Goal: Task Accomplishment & Management: Use online tool/utility

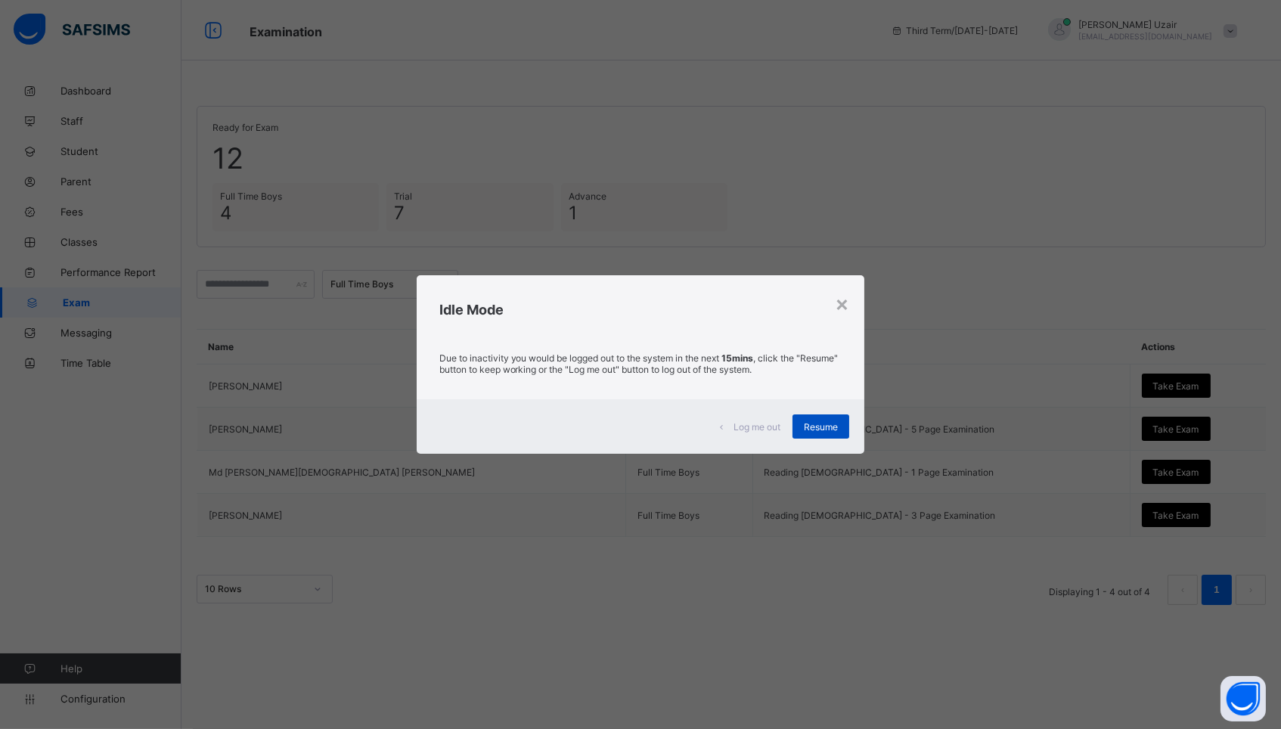
click at [812, 429] on span "Resume" at bounding box center [821, 426] width 34 height 11
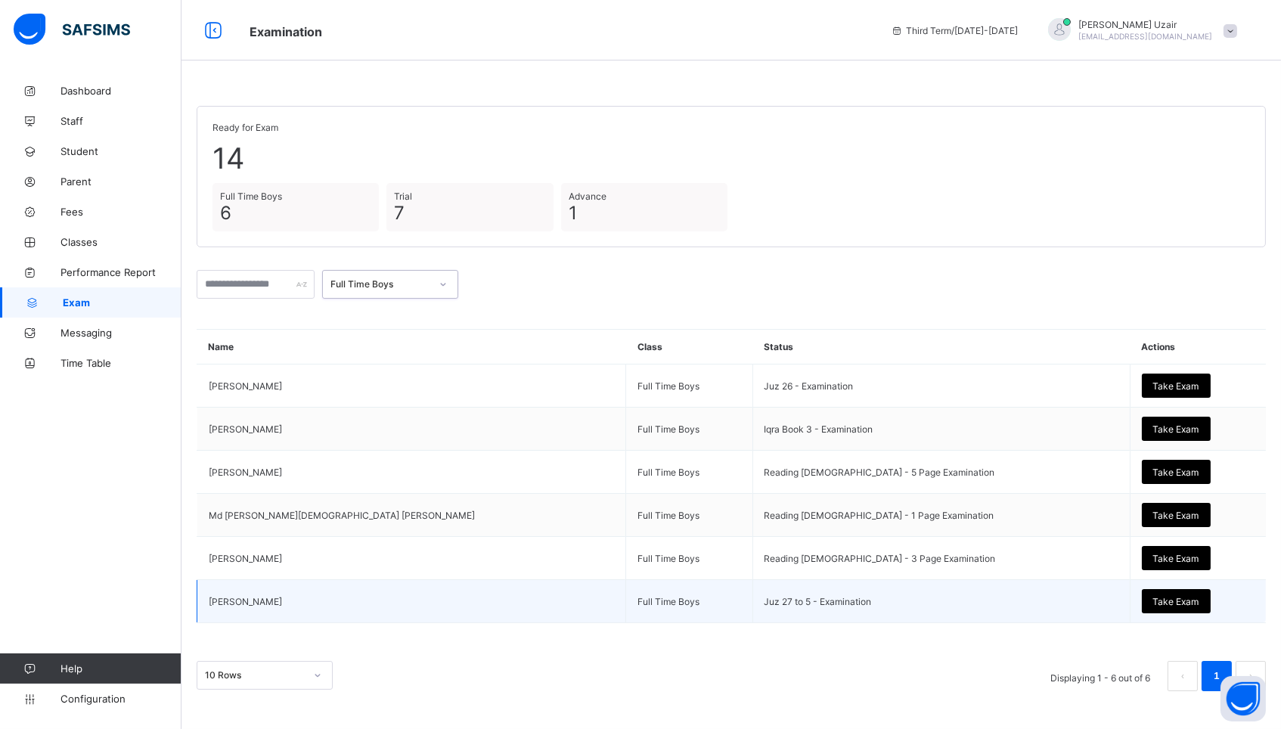
click at [1153, 602] on span "Take Exam" at bounding box center [1176, 601] width 46 height 11
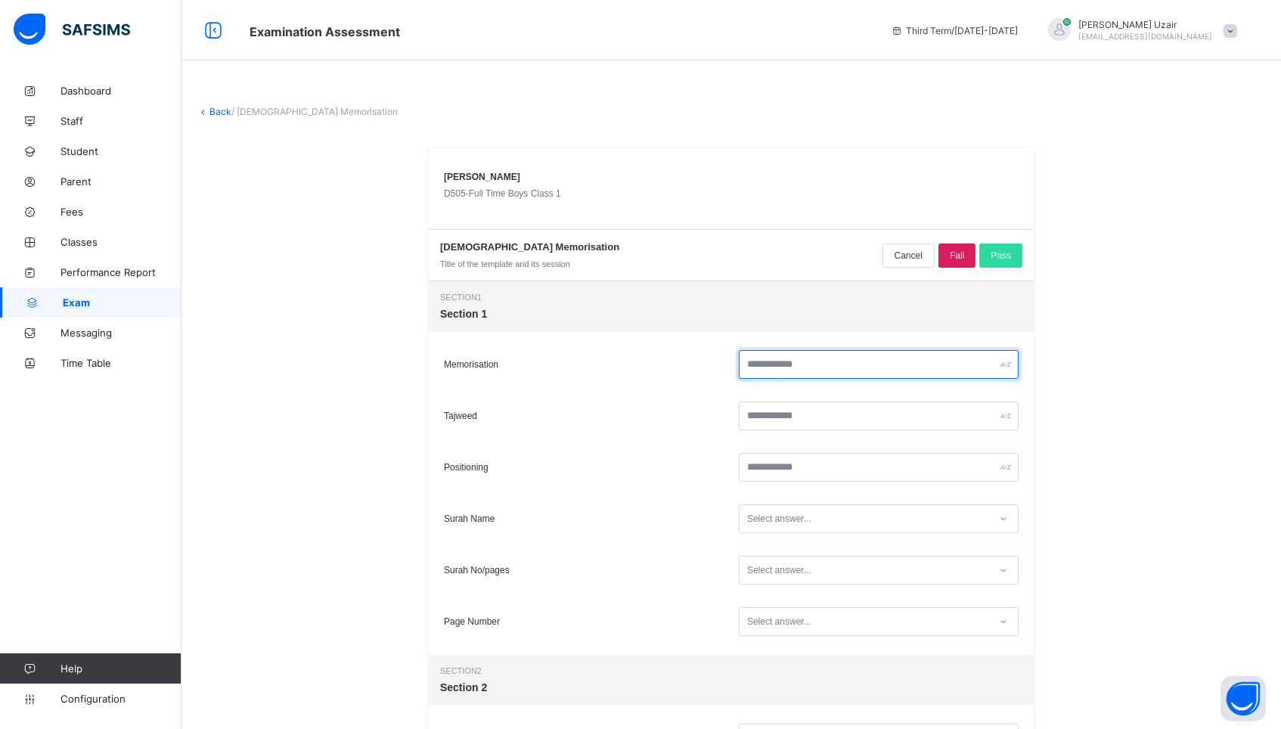
click at [838, 369] on input "text" at bounding box center [879, 364] width 280 height 29
type input "**"
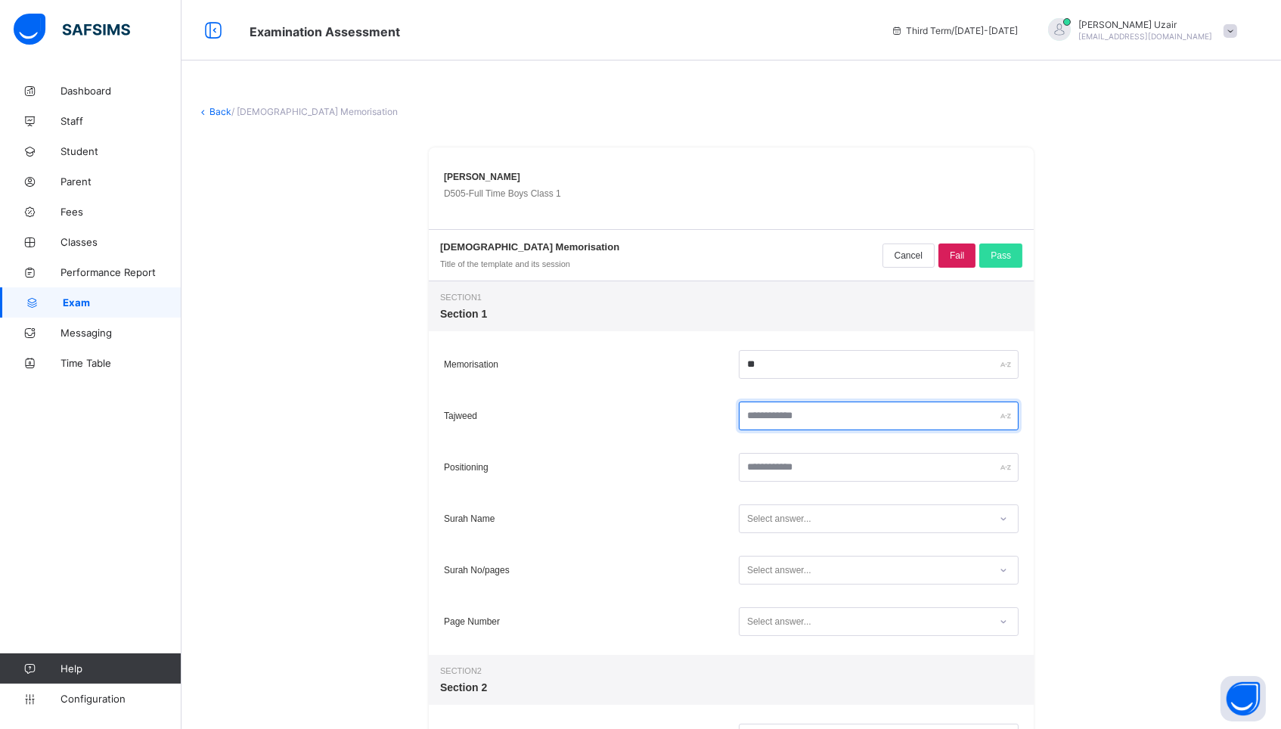
click at [829, 419] on input "text" at bounding box center [879, 415] width 280 height 29
type input "**"
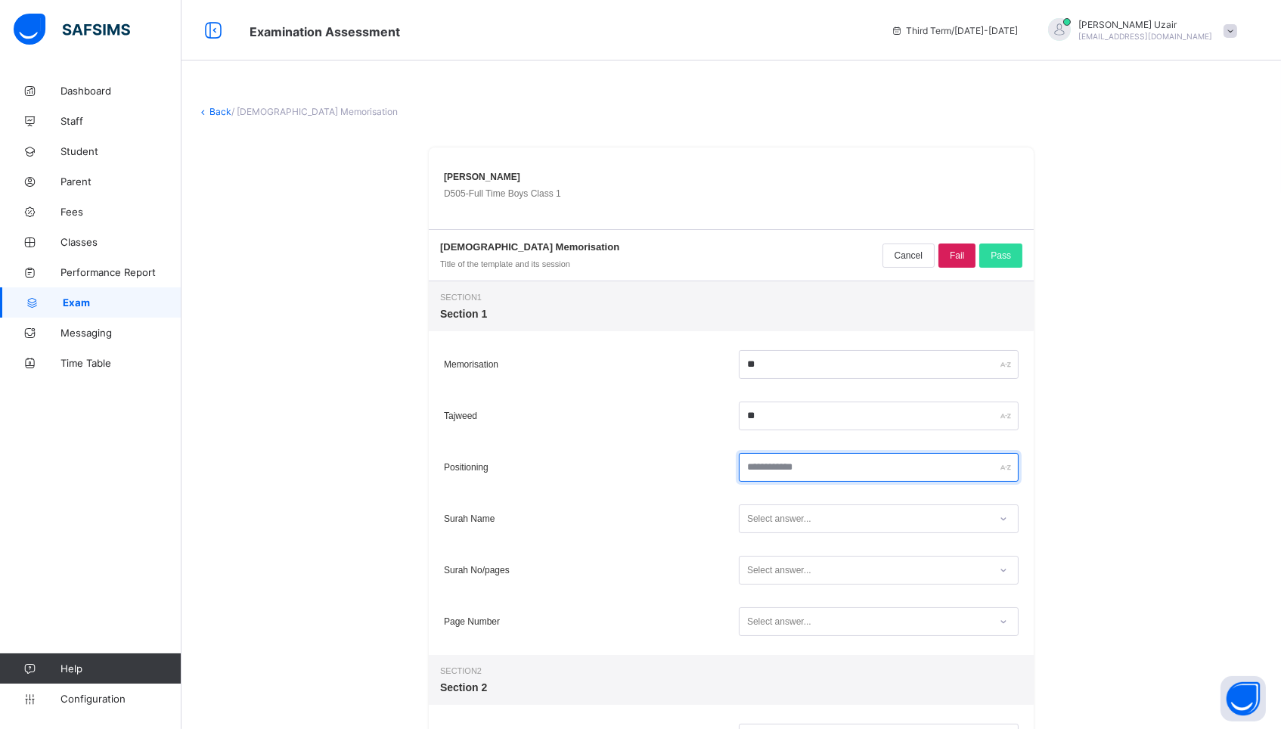
click at [825, 462] on input "text" at bounding box center [879, 467] width 280 height 29
type input "**"
click at [780, 528] on div "Select answer..." at bounding box center [779, 518] width 64 height 29
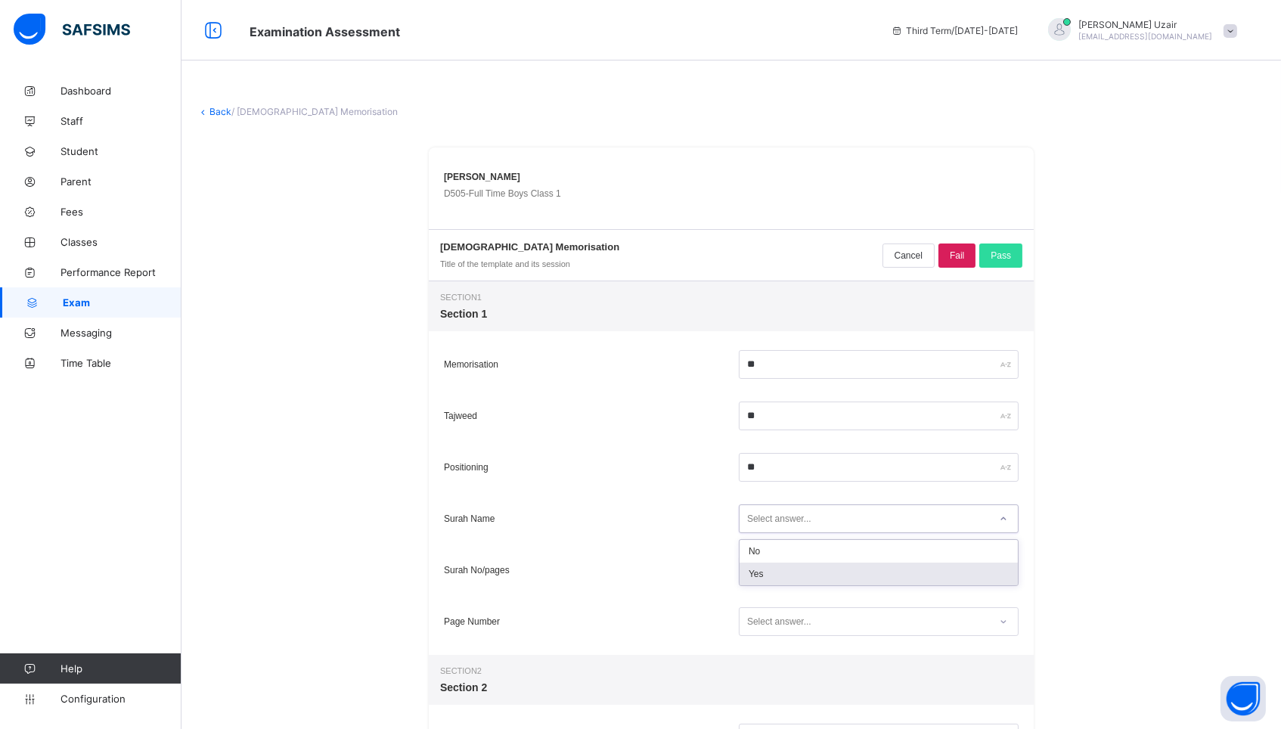
click at [780, 574] on div "Yes" at bounding box center [878, 573] width 278 height 23
click at [780, 574] on div "Select answer..." at bounding box center [779, 570] width 64 height 29
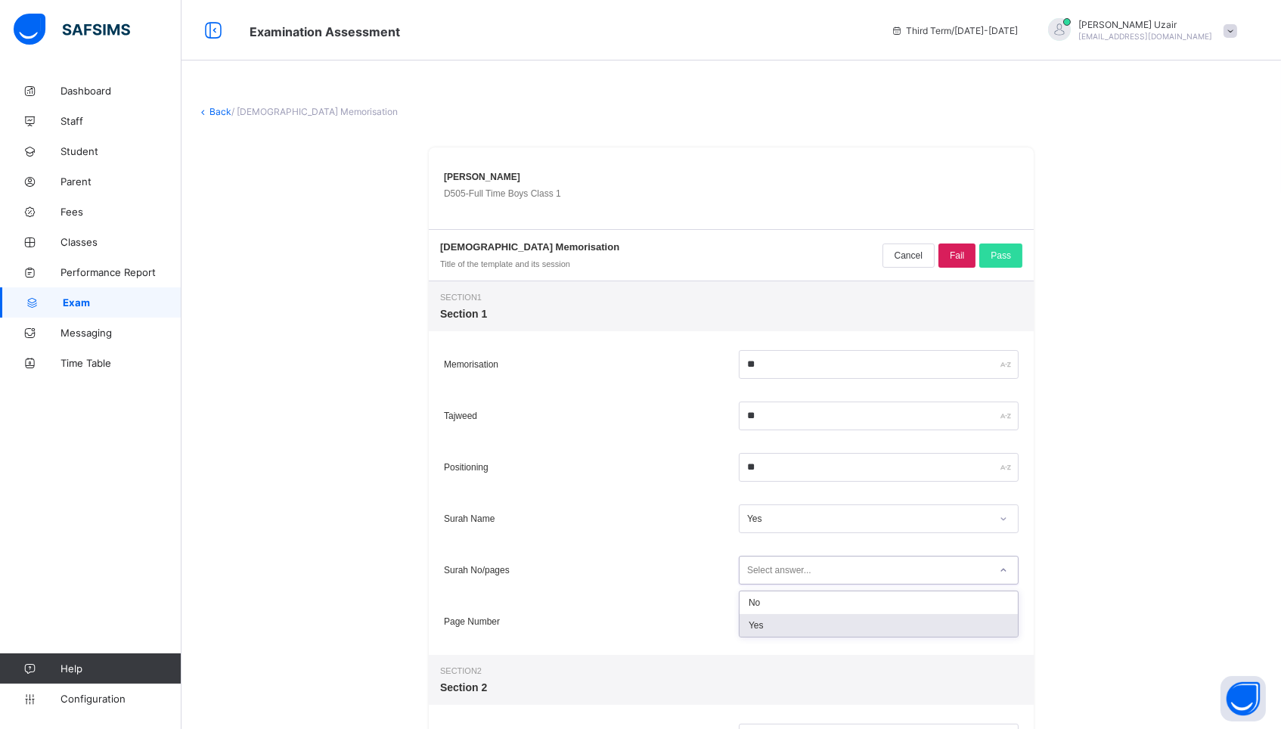
click at [776, 628] on div "Yes" at bounding box center [878, 625] width 278 height 23
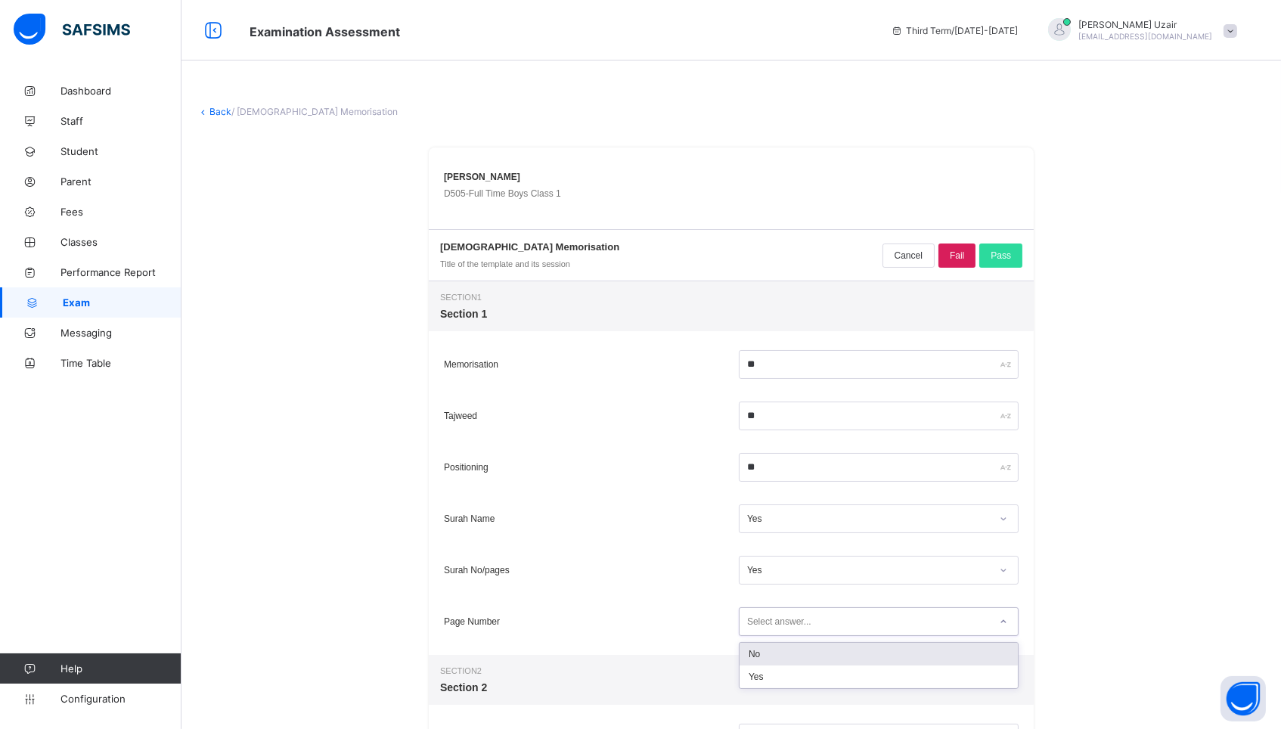
click at [776, 628] on div "Select answer..." at bounding box center [779, 621] width 64 height 29
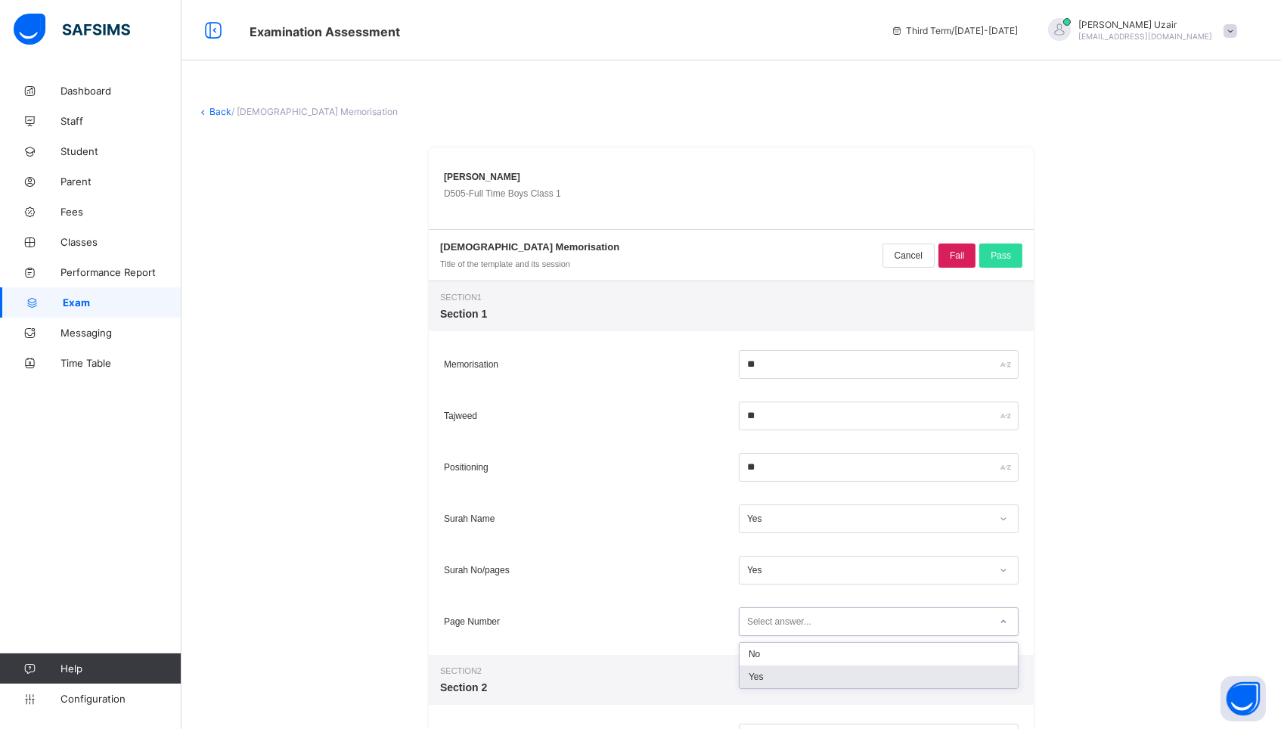
click at [775, 678] on div "Yes" at bounding box center [878, 676] width 278 height 23
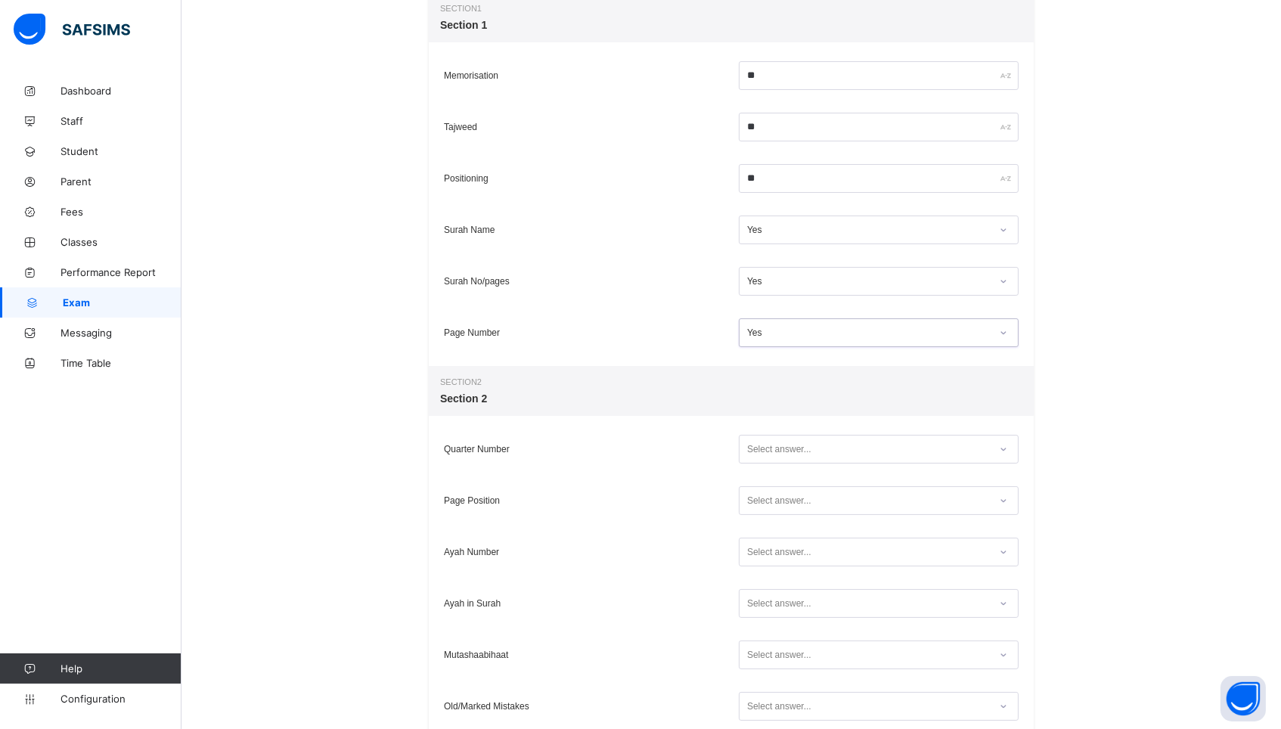
scroll to position [290, 0]
click at [748, 450] on div "Select answer..." at bounding box center [779, 447] width 64 height 29
click at [751, 496] on div "Yes" at bounding box center [878, 502] width 278 height 23
click at [753, 500] on div "Select answer..." at bounding box center [779, 499] width 64 height 29
click at [755, 550] on div "Yes" at bounding box center [878, 554] width 278 height 23
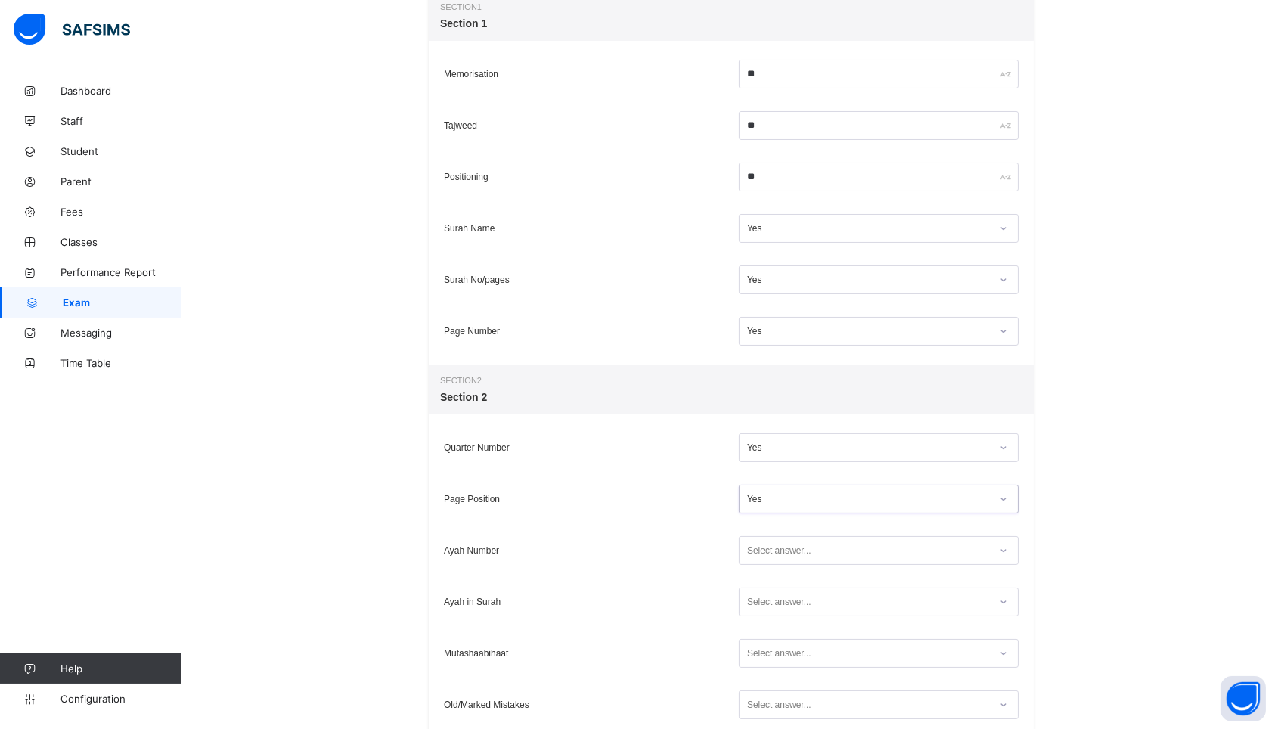
click at [755, 550] on div "Select answer..." at bounding box center [779, 550] width 64 height 29
click at [757, 600] on div "Yes" at bounding box center [878, 605] width 278 height 23
click at [757, 600] on div "Select answer..." at bounding box center [779, 601] width 64 height 29
click at [758, 658] on div "Yes" at bounding box center [878, 657] width 278 height 23
click at [758, 658] on div "Select answer..." at bounding box center [779, 653] width 64 height 29
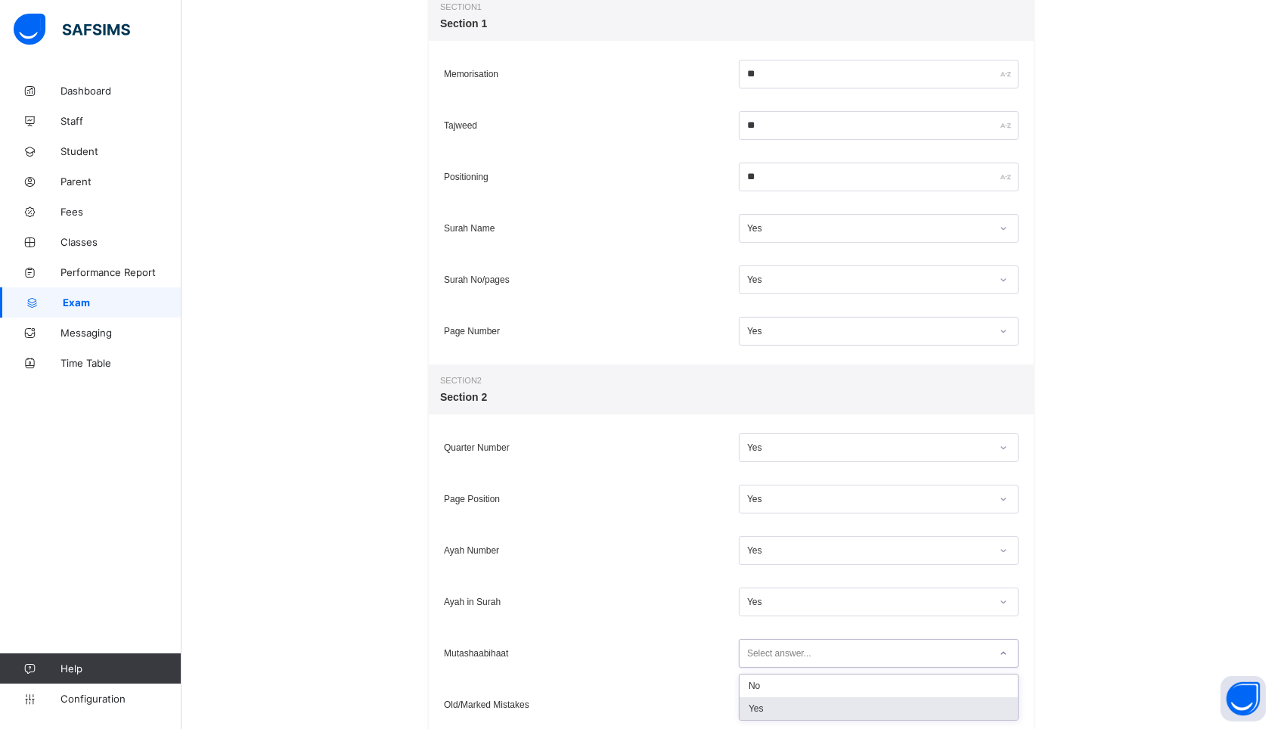
click at [758, 710] on div "Yes" at bounding box center [878, 708] width 278 height 23
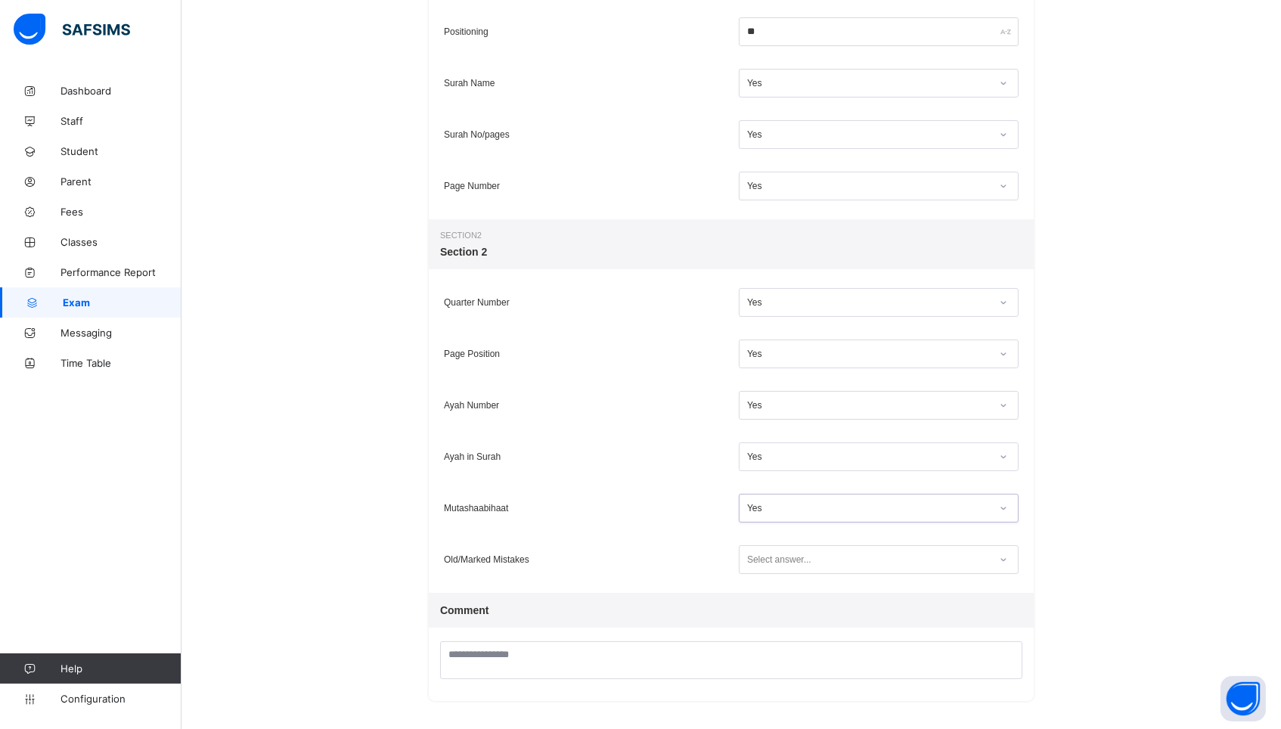
scroll to position [434, 0]
click at [758, 563] on div "Select answer..." at bounding box center [779, 561] width 64 height 29
click at [759, 619] on div "Yes" at bounding box center [878, 616] width 278 height 23
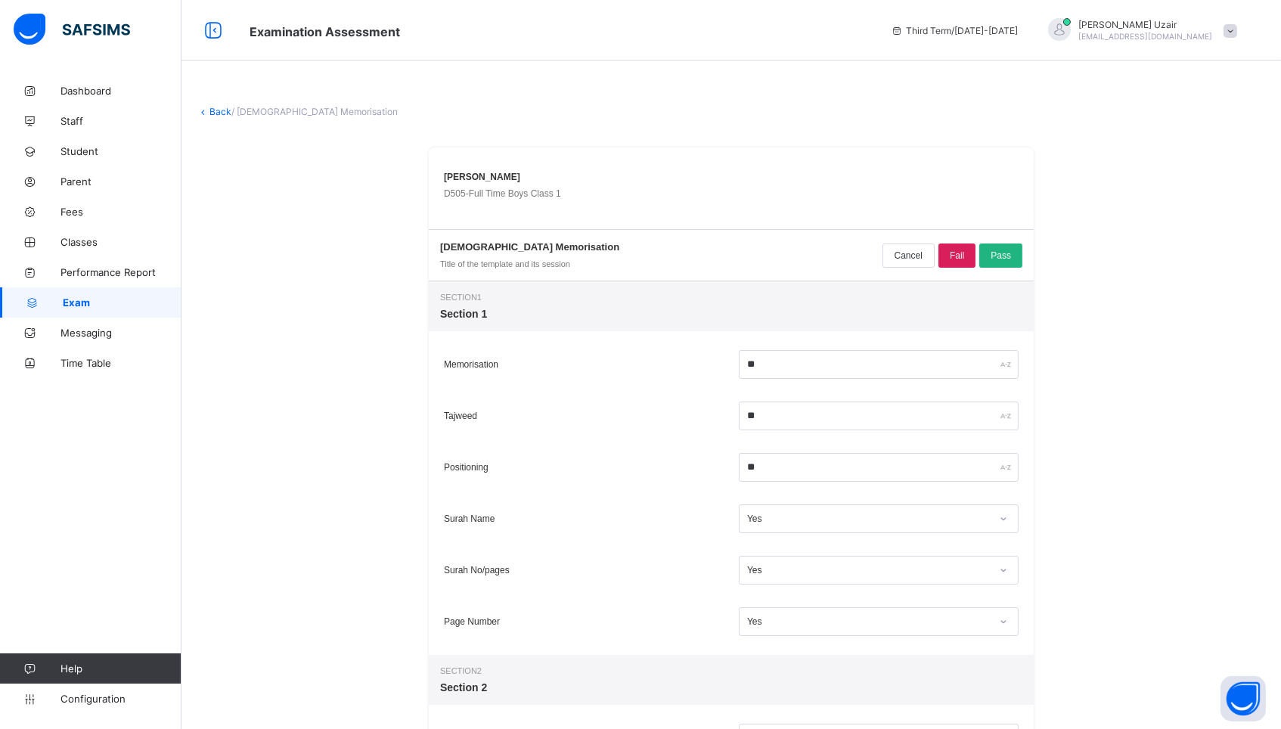
scroll to position [0, 0]
click at [1006, 263] on div "Pass" at bounding box center [1000, 255] width 43 height 24
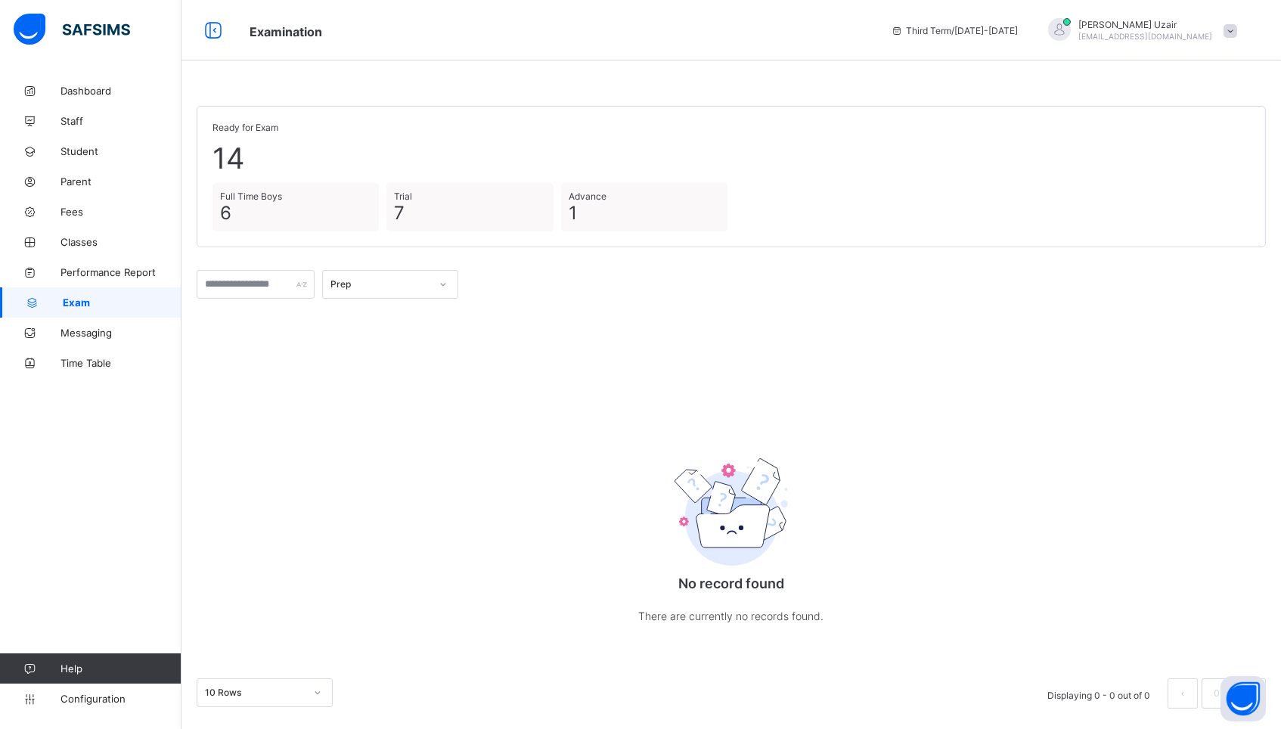
click at [405, 291] on div "Prep" at bounding box center [376, 284] width 106 height 21
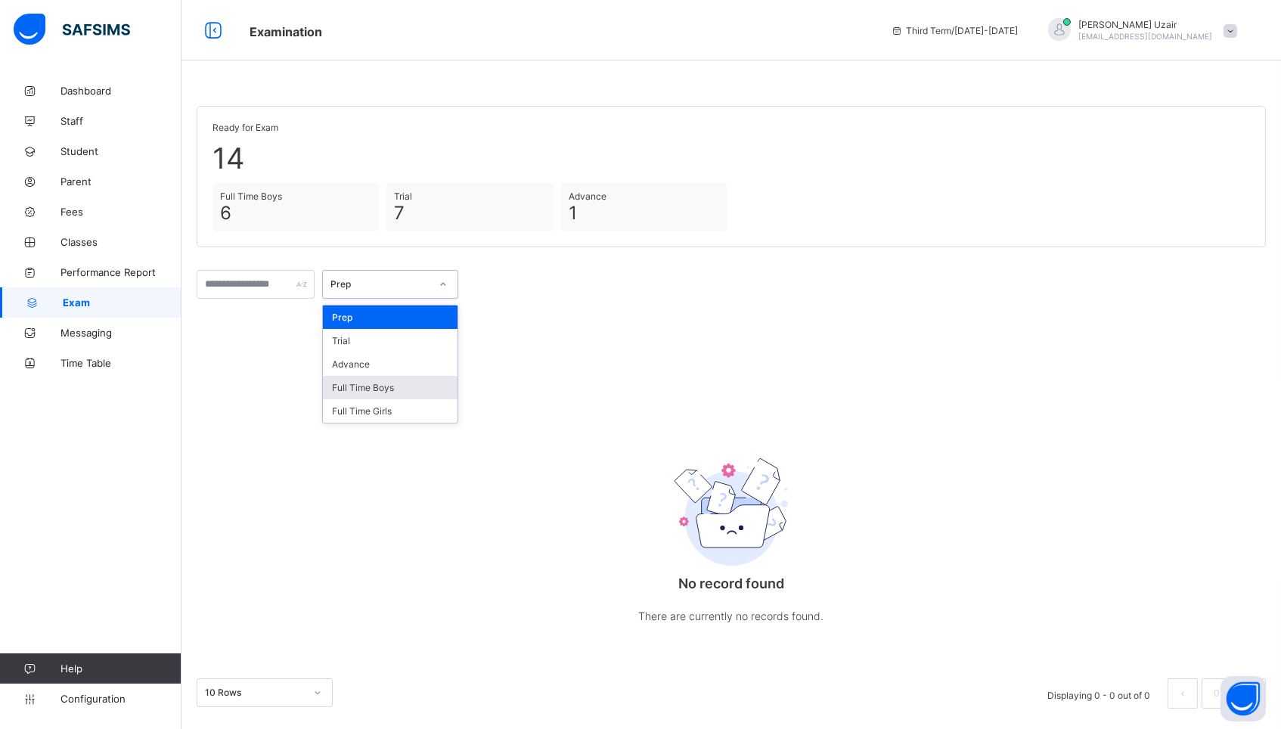
click at [397, 390] on div "Full Time Boys" at bounding box center [390, 387] width 135 height 23
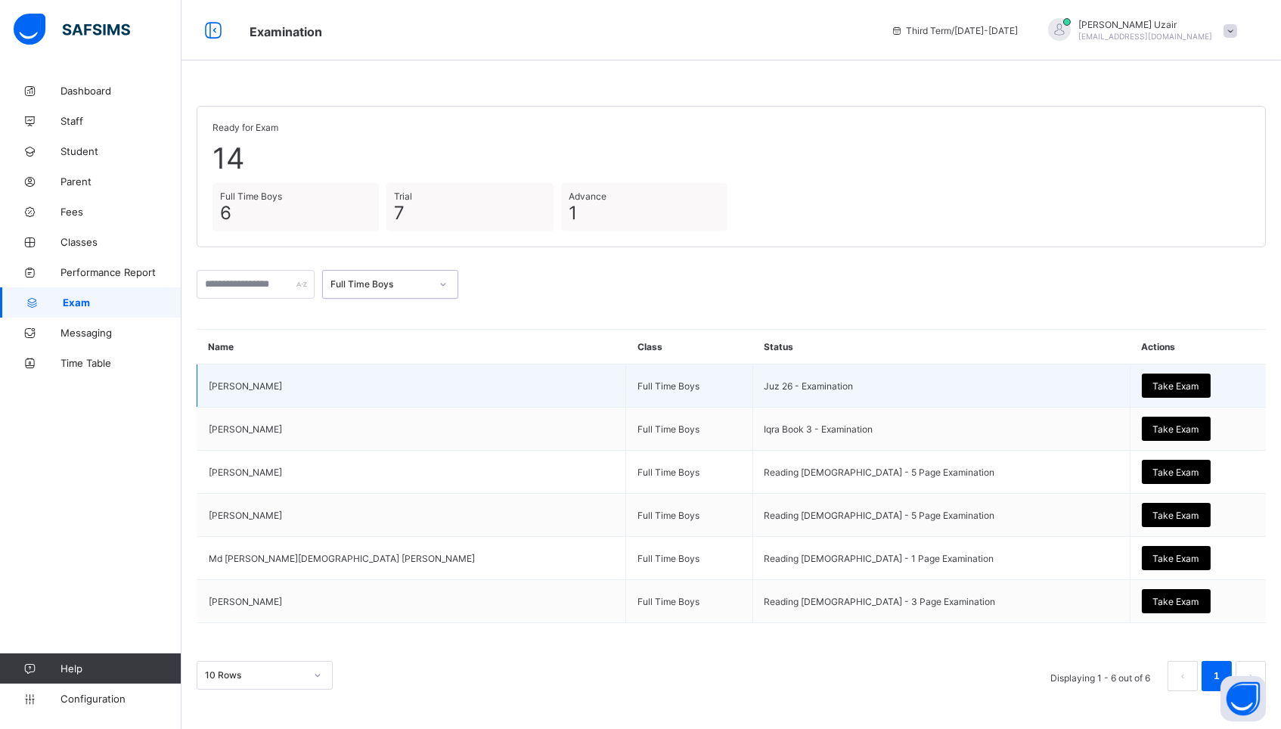
click at [1153, 382] on span "Take Exam" at bounding box center [1176, 385] width 46 height 11
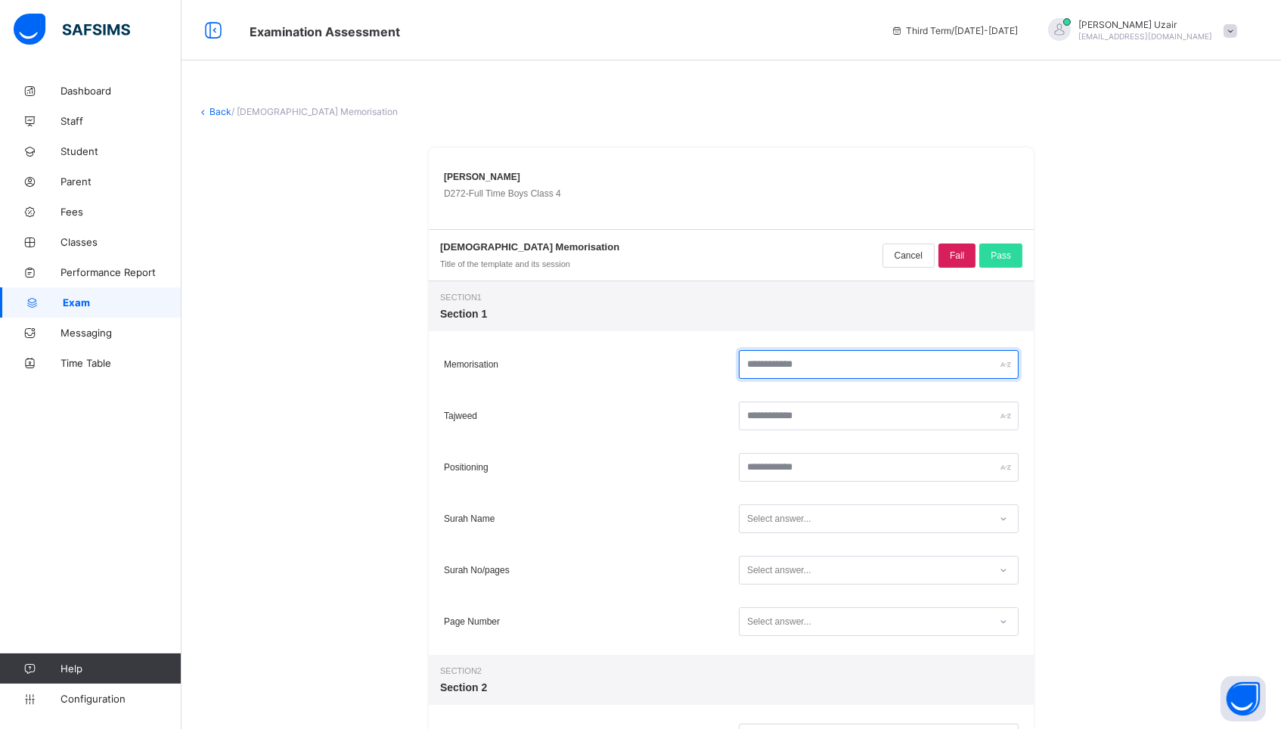
click at [758, 368] on input "text" at bounding box center [879, 364] width 280 height 29
type input "**"
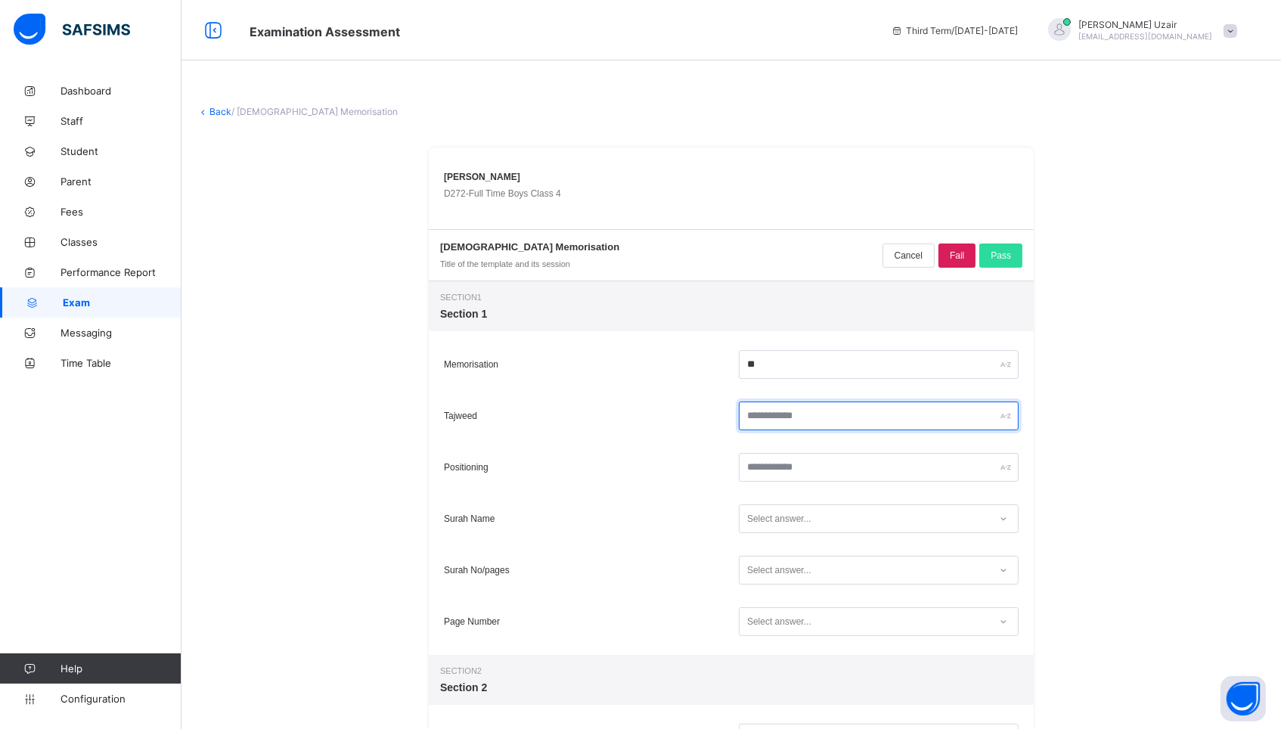
click at [794, 407] on input "text" at bounding box center [879, 415] width 280 height 29
type input "*"
type input "**"
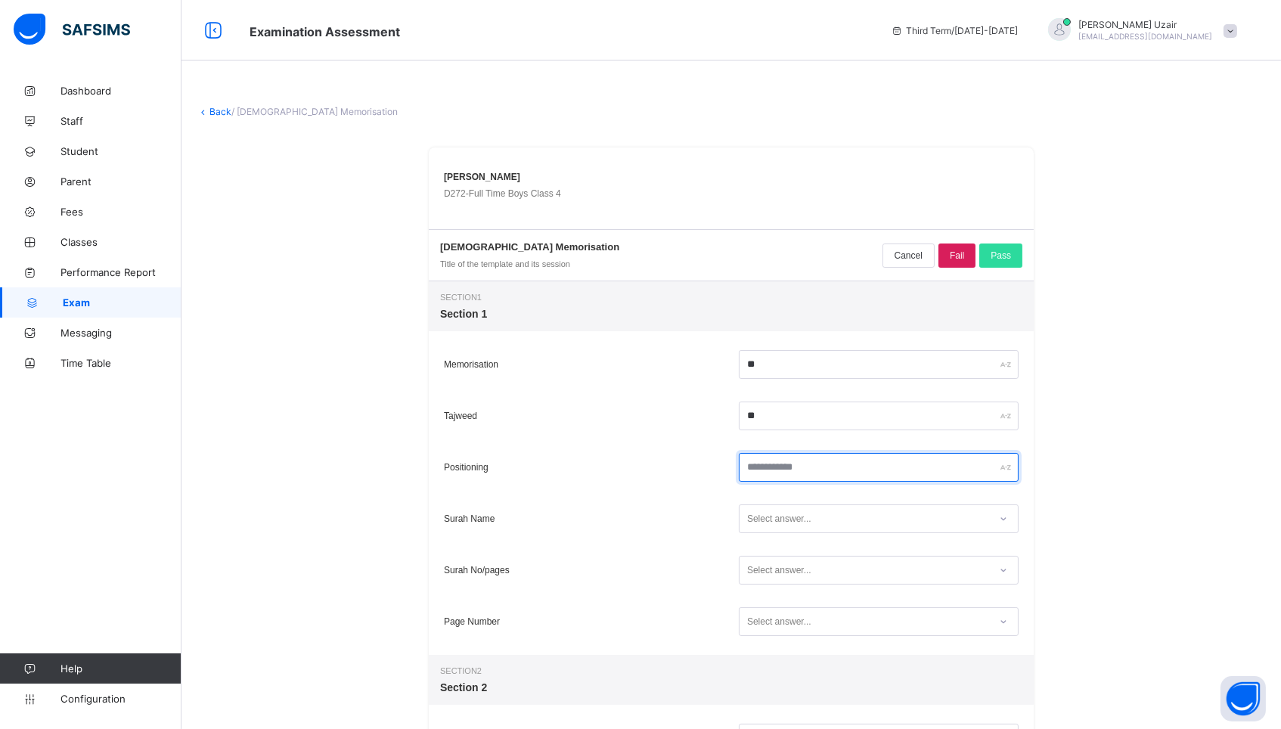
click at [800, 454] on input "text" at bounding box center [879, 467] width 280 height 29
type input "**"
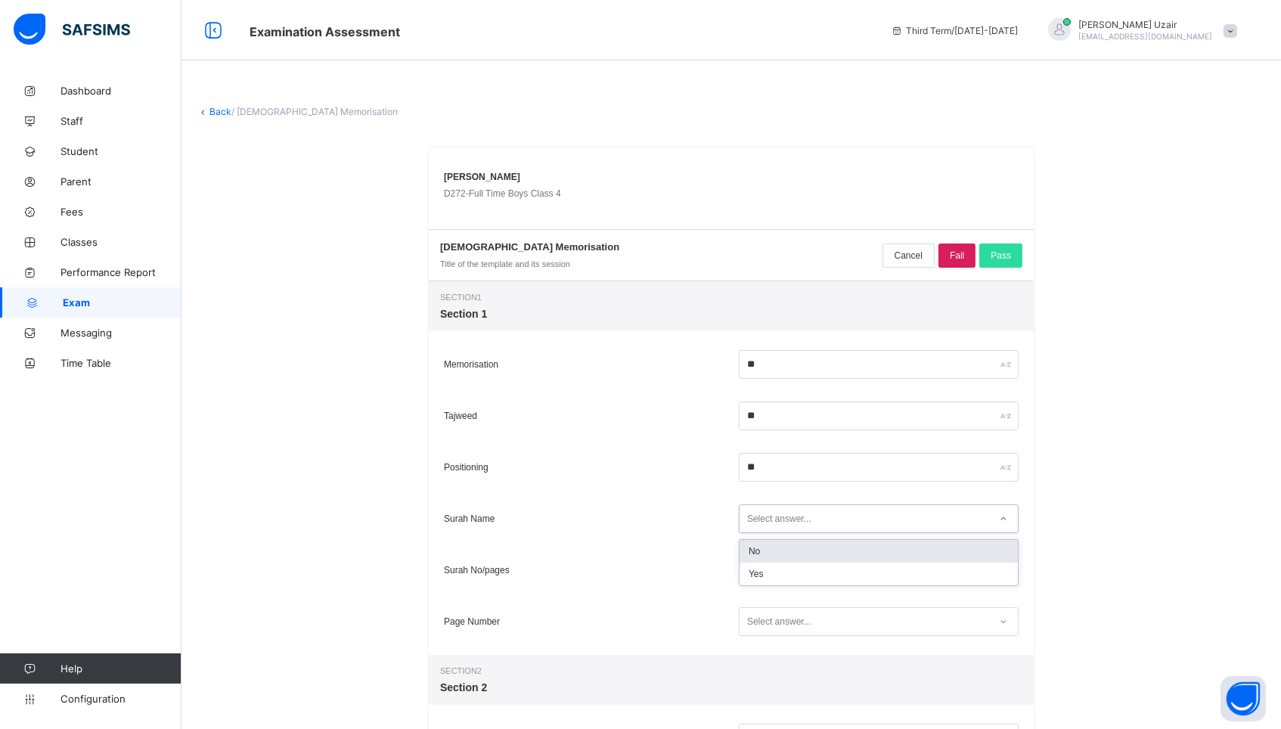
click at [810, 512] on div "Select answer..." at bounding box center [779, 518] width 64 height 29
click at [799, 581] on div "Yes" at bounding box center [878, 573] width 278 height 23
click at [799, 581] on div "Select answer..." at bounding box center [879, 570] width 280 height 29
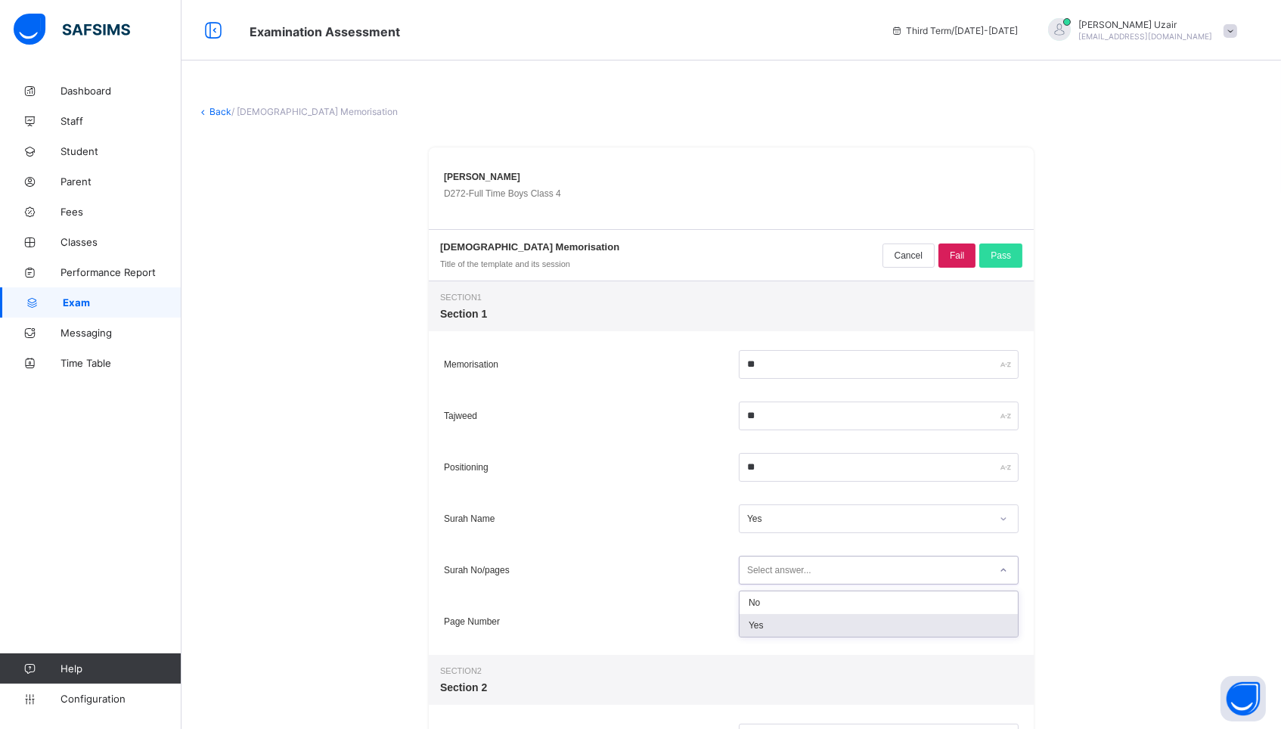
click at [793, 631] on div "Yes" at bounding box center [878, 625] width 278 height 23
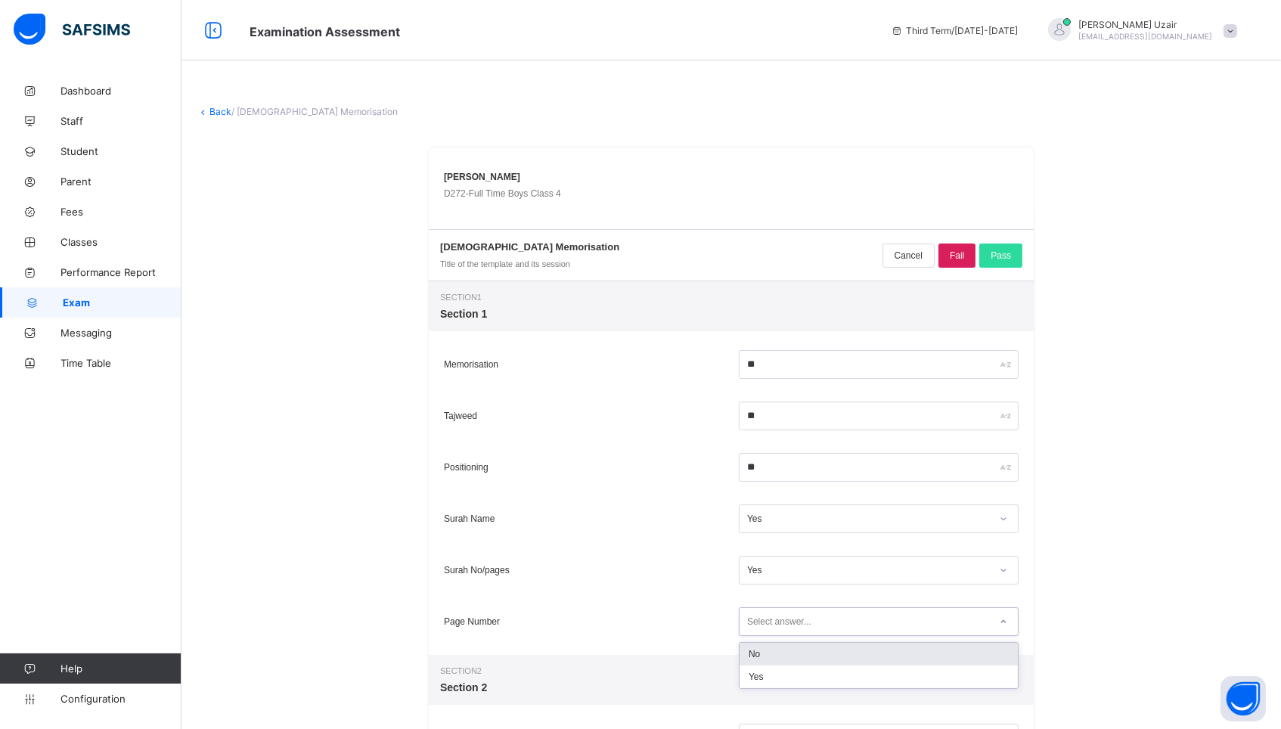
click at [793, 631] on div "Select answer..." at bounding box center [779, 621] width 64 height 29
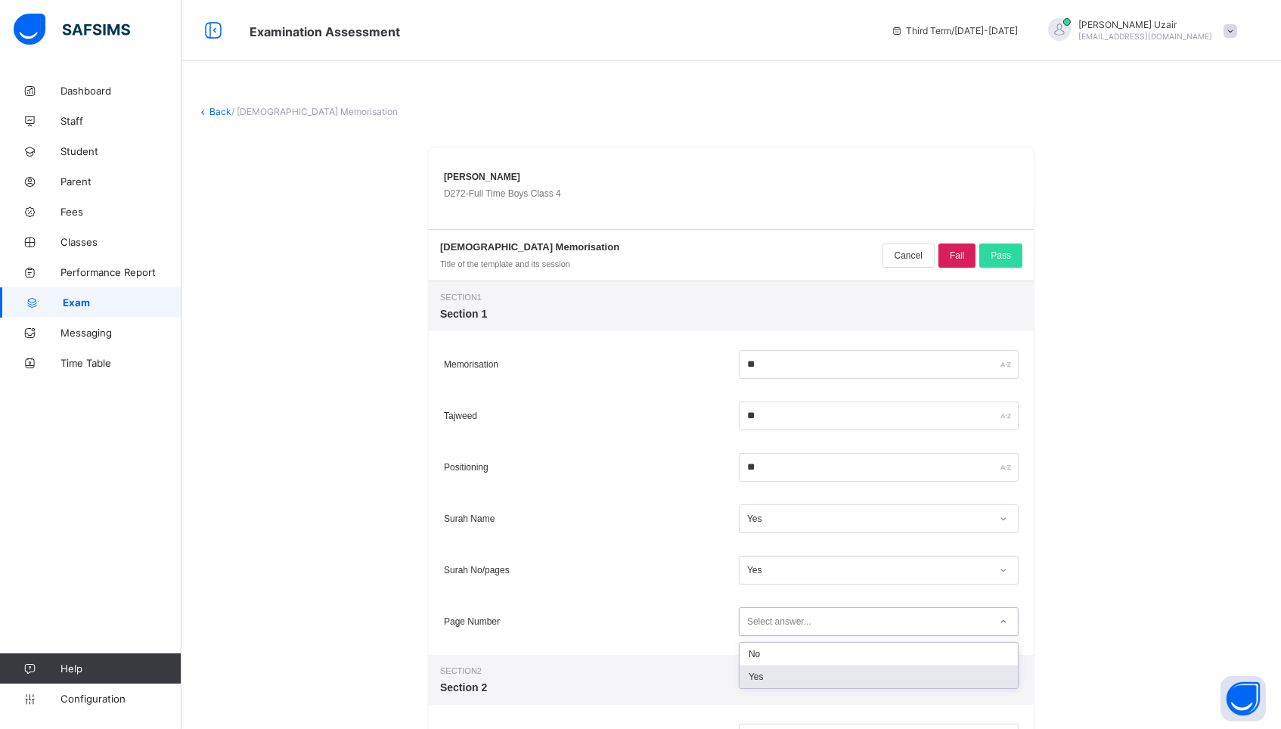
click at [789, 674] on div "Yes" at bounding box center [878, 676] width 278 height 23
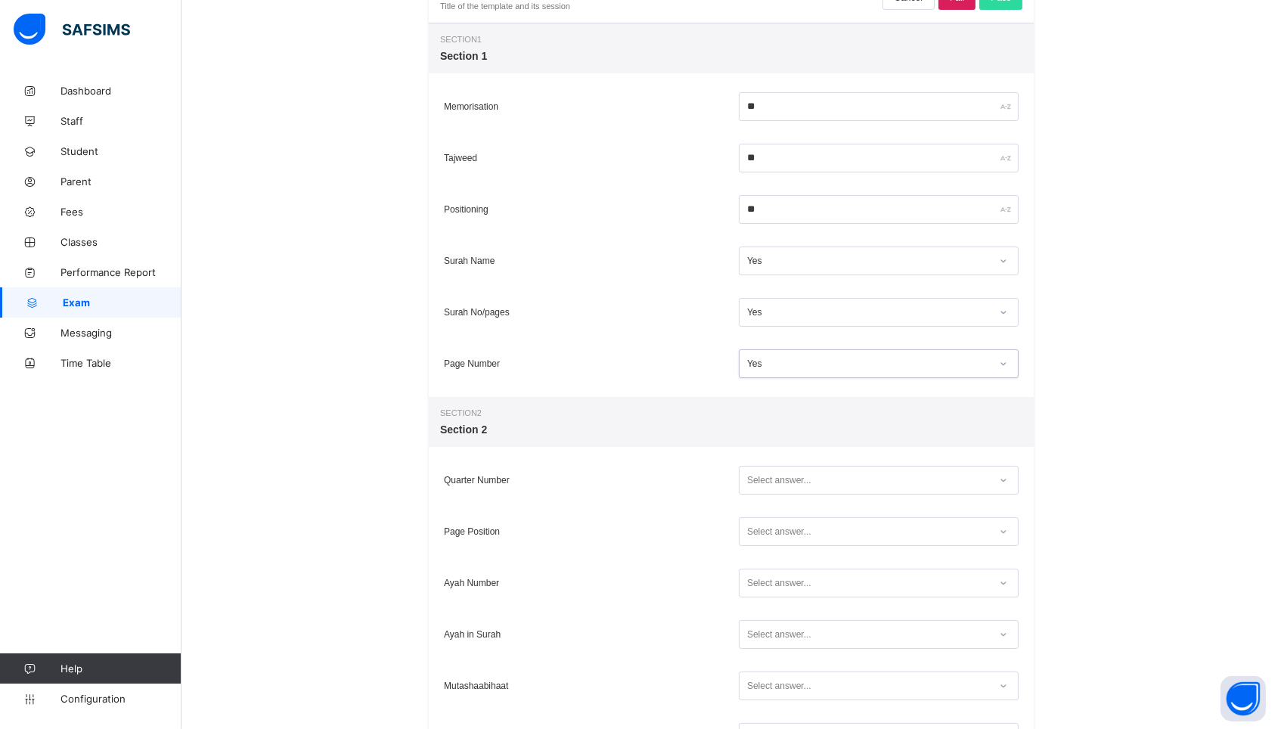
scroll to position [259, 0]
click at [763, 478] on div "Select answer..." at bounding box center [779, 479] width 64 height 29
click at [764, 542] on div "Yes" at bounding box center [878, 534] width 278 height 23
click at [764, 542] on div "Select answer..." at bounding box center [879, 530] width 280 height 29
click at [755, 581] on div "Yes" at bounding box center [878, 586] width 278 height 23
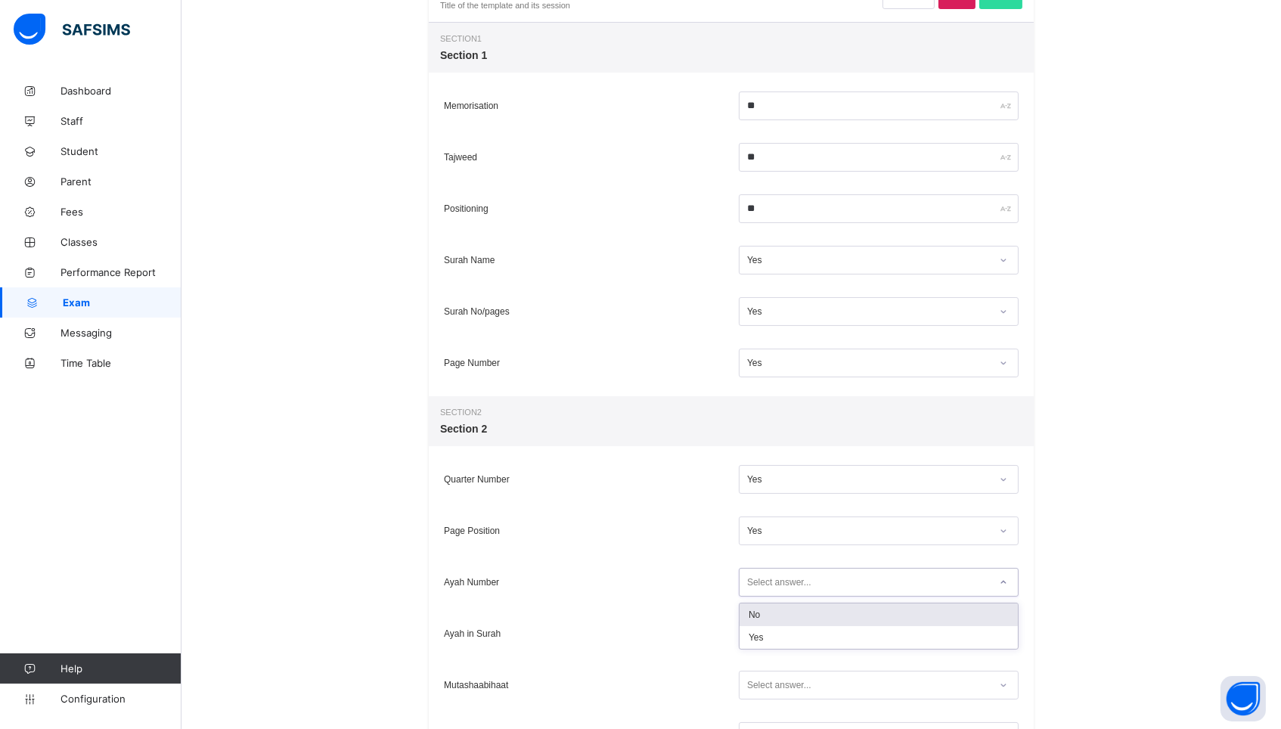
click at [755, 581] on div "Select answer..." at bounding box center [779, 582] width 64 height 29
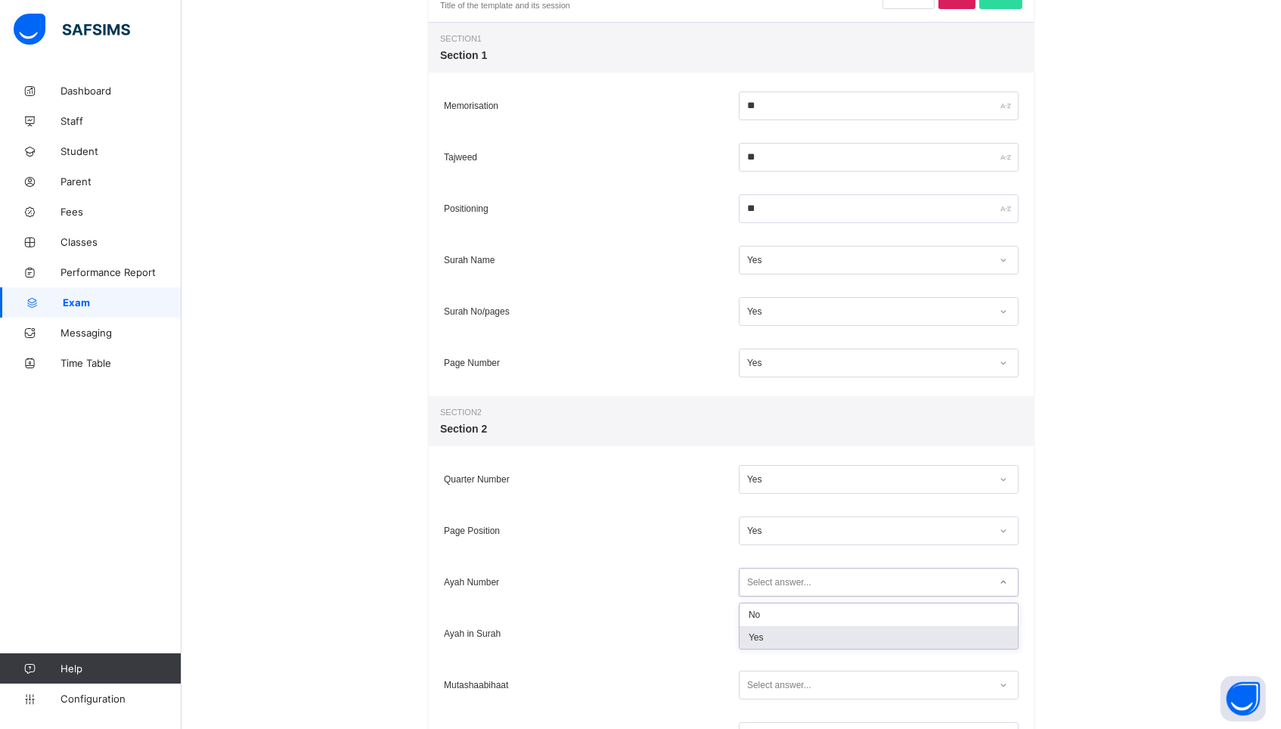
click at [760, 631] on div "Yes" at bounding box center [878, 637] width 278 height 23
click at [760, 643] on div "Select answer..." at bounding box center [779, 633] width 64 height 29
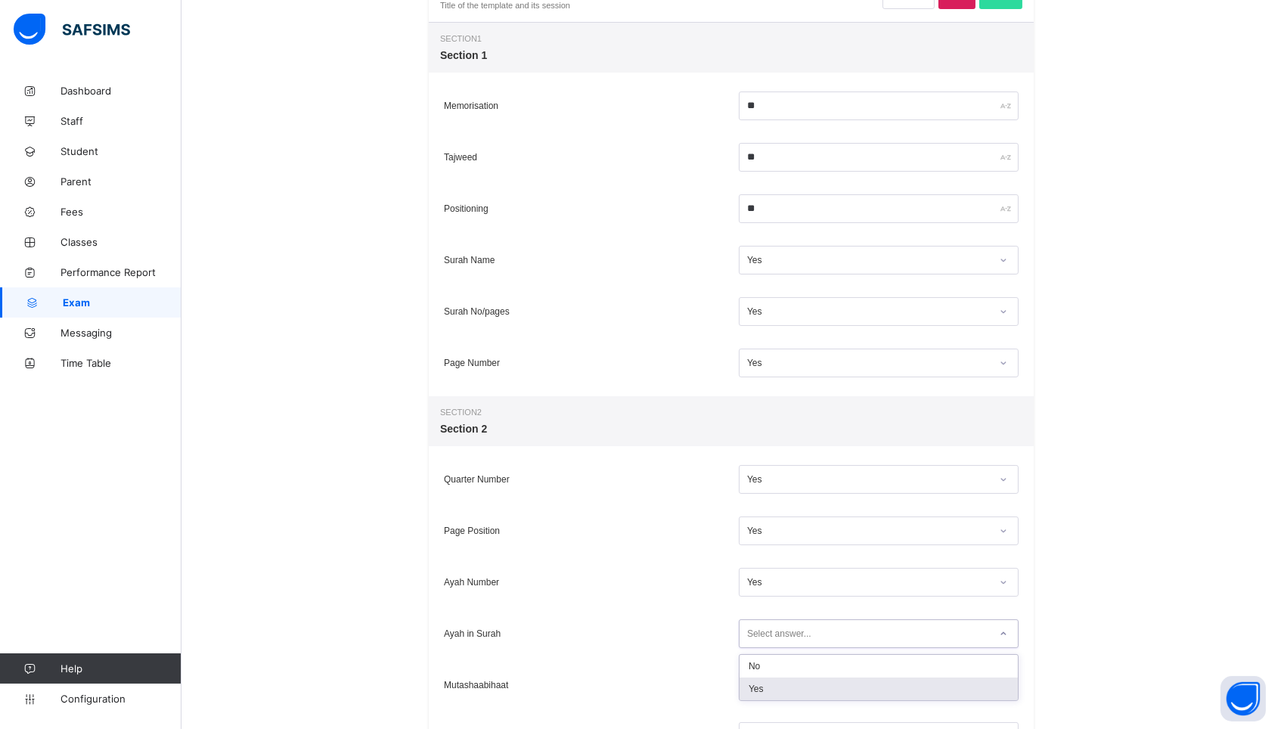
click at [761, 678] on div "Yes" at bounding box center [878, 688] width 278 height 23
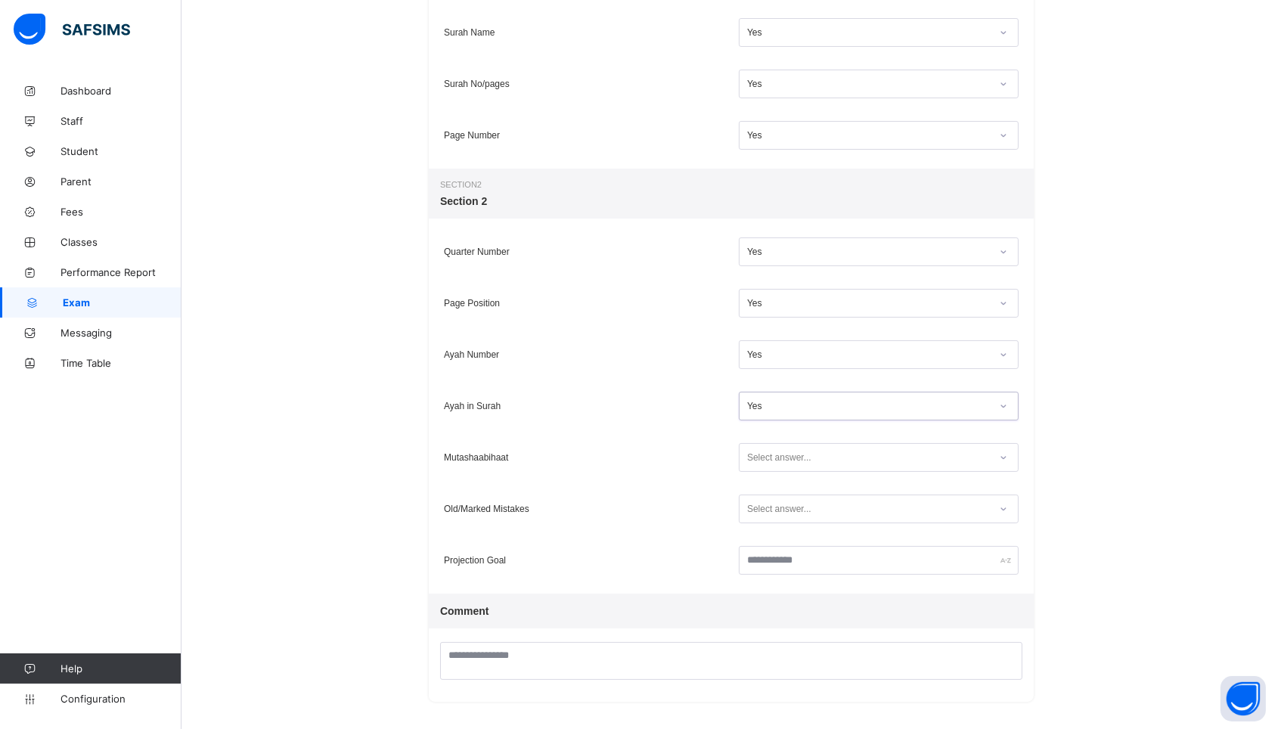
scroll to position [485, 0]
click at [752, 455] on div "Select answer..." at bounding box center [779, 458] width 64 height 29
click at [758, 513] on div "Yes" at bounding box center [878, 513] width 278 height 23
click at [758, 513] on div "Select answer..." at bounding box center [779, 509] width 64 height 29
click at [763, 572] on div "Yes" at bounding box center [878, 564] width 278 height 23
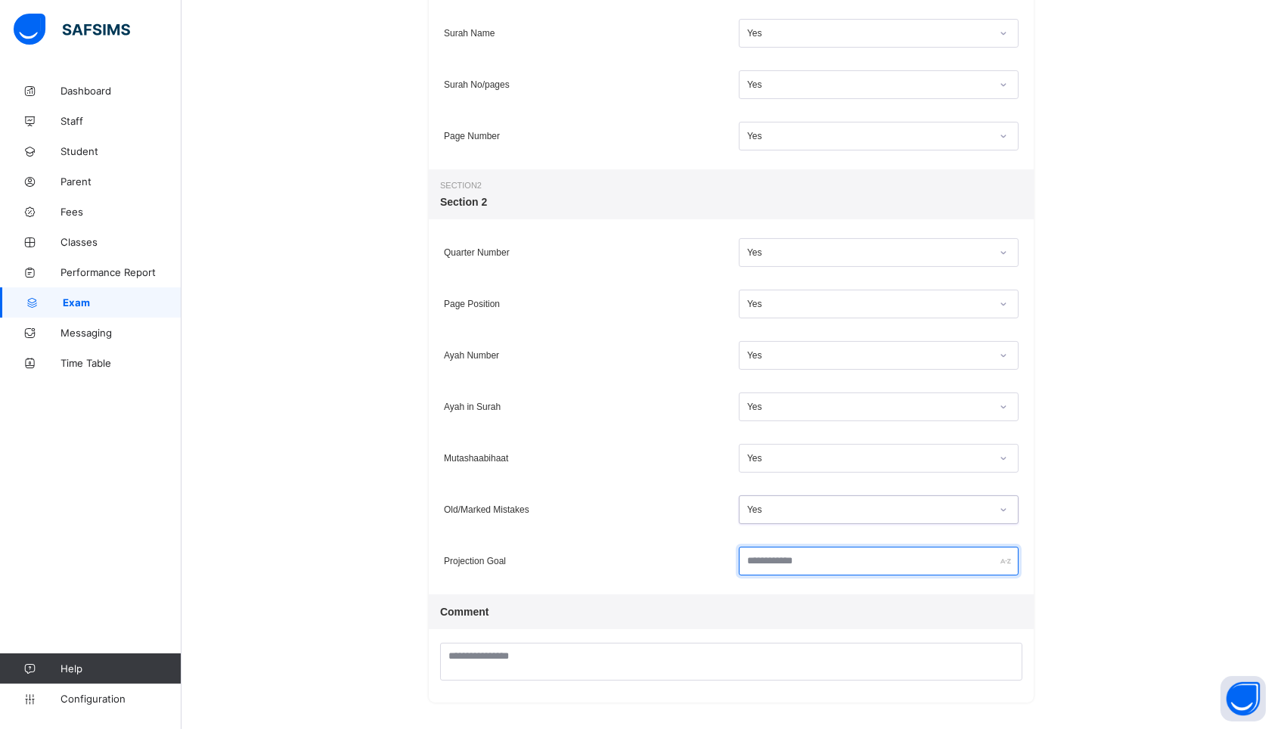
click at [763, 572] on input "text" at bounding box center [879, 561] width 280 height 29
click at [767, 562] on input "text" at bounding box center [879, 561] width 280 height 29
click at [794, 578] on div at bounding box center [878, 561] width 287 height 36
click at [795, 562] on input "text" at bounding box center [879, 561] width 280 height 29
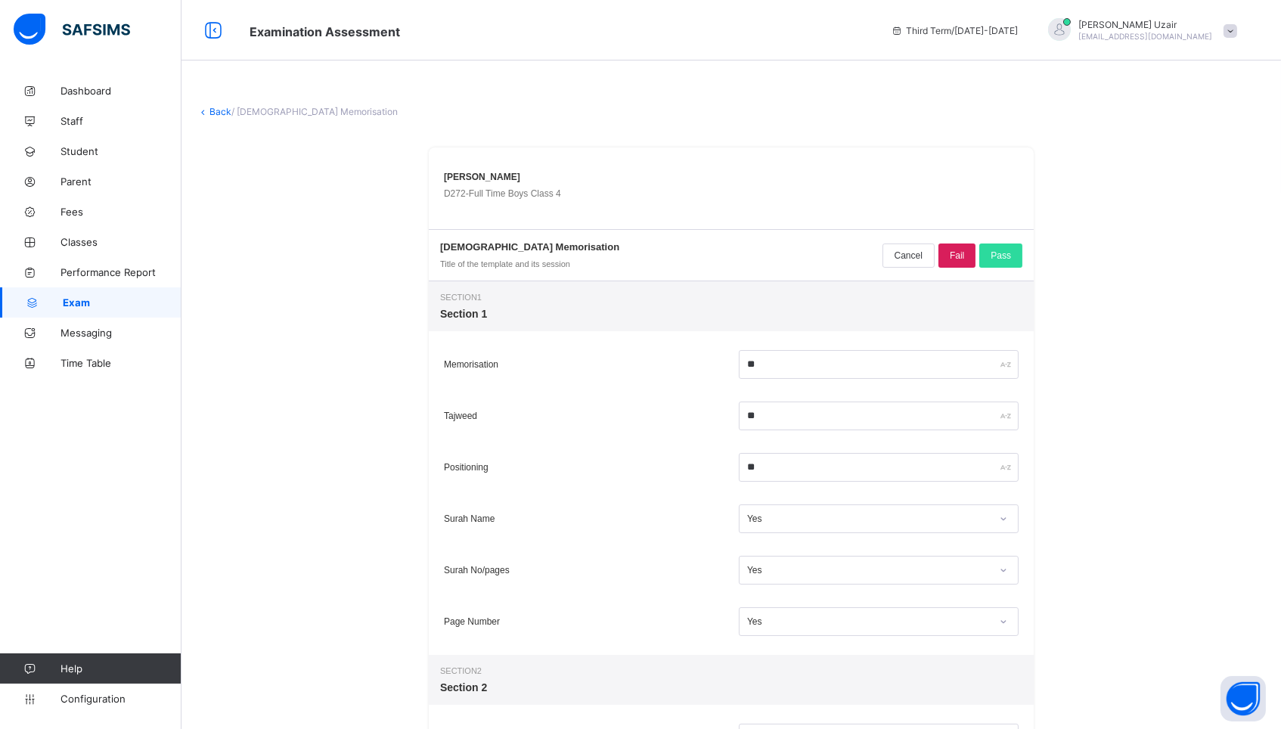
scroll to position [0, 0]
type input "********"
click at [1007, 244] on div "Pass" at bounding box center [1000, 255] width 43 height 24
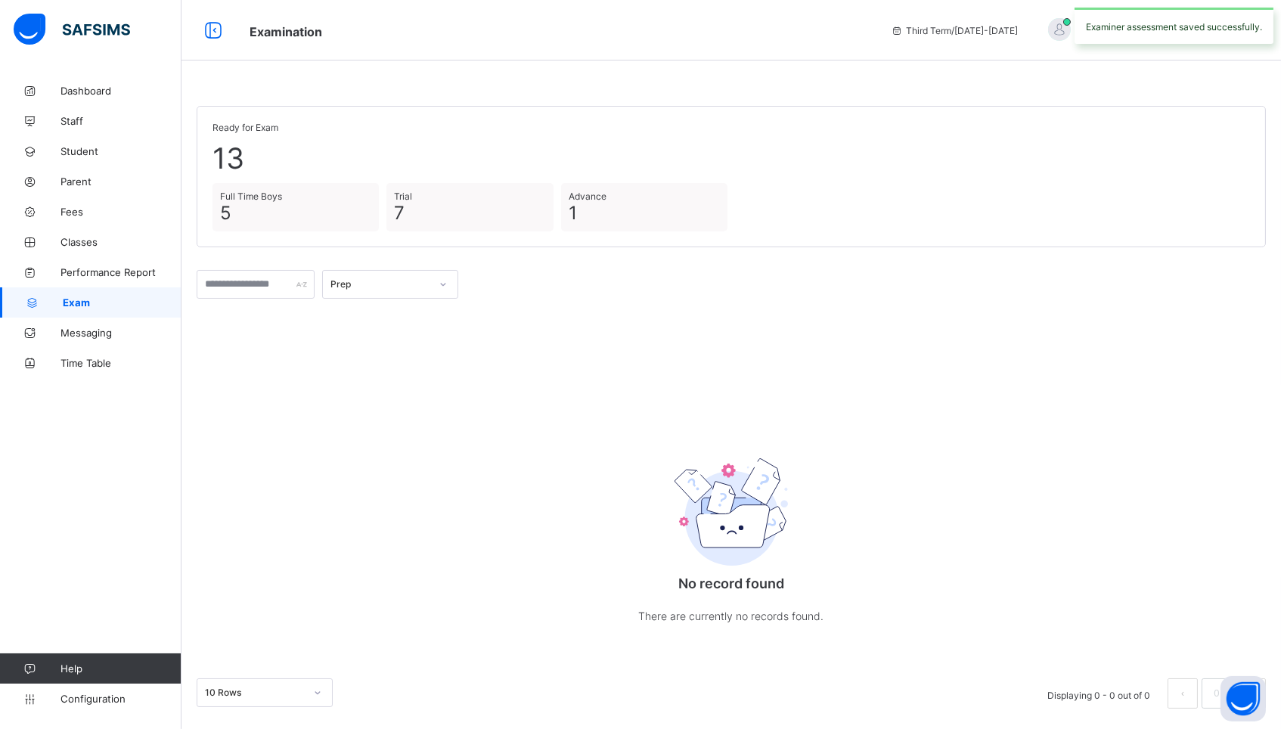
click at [421, 274] on div "Prep" at bounding box center [376, 284] width 106 height 21
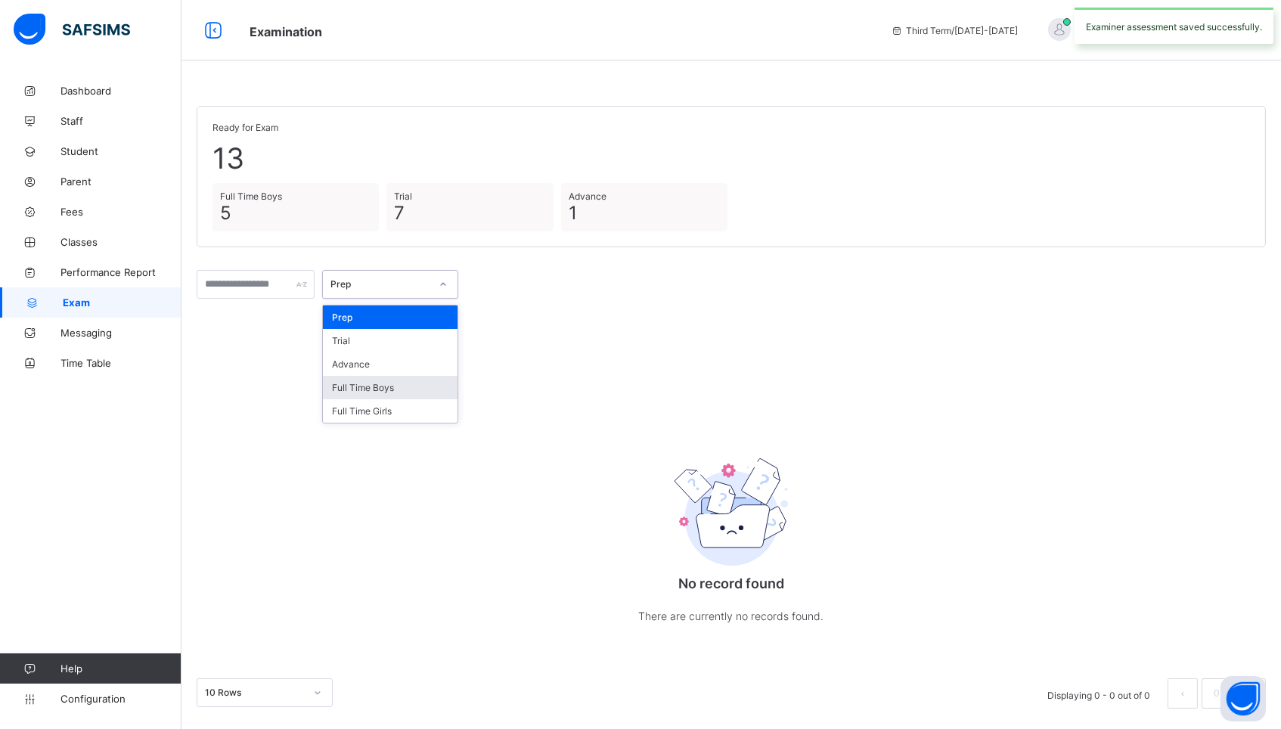
click at [402, 383] on div "Full Time Boys" at bounding box center [390, 387] width 135 height 23
